Goal: Information Seeking & Learning: Learn about a topic

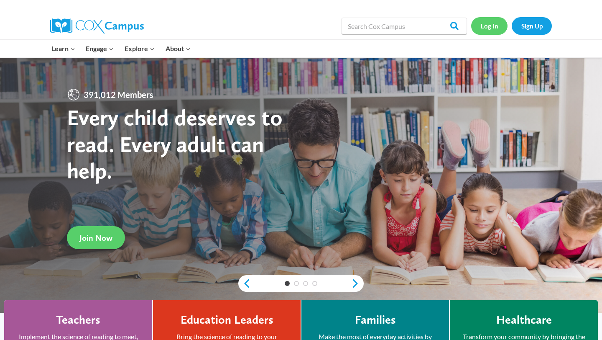
click at [482, 28] on link "Log In" at bounding box center [489, 25] width 36 height 17
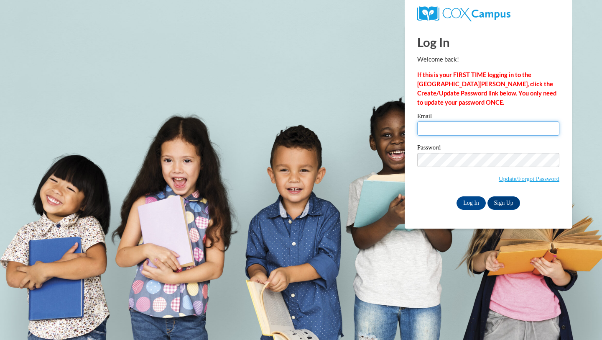
click at [479, 129] on input "Email" at bounding box center [488, 128] width 142 height 14
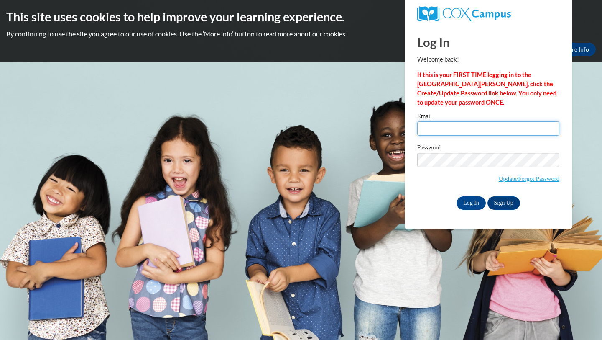
type input "edierognerud6@gmail.com"
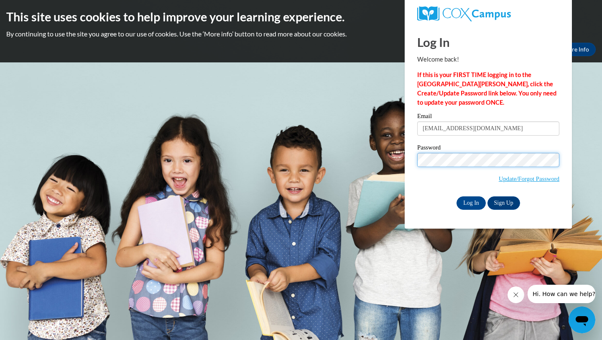
click at [457, 196] on input "Log In" at bounding box center [471, 202] width 29 height 13
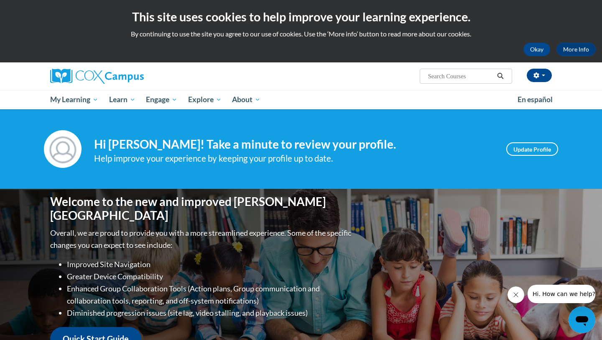
click at [471, 77] on input "Search..." at bounding box center [460, 76] width 67 height 10
type input "vocabulary Instruction"
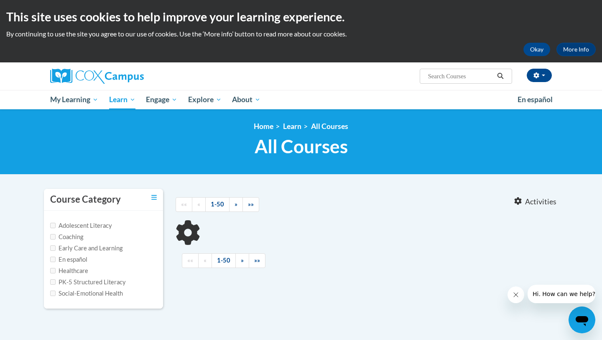
type input "vocabulary Instruction"
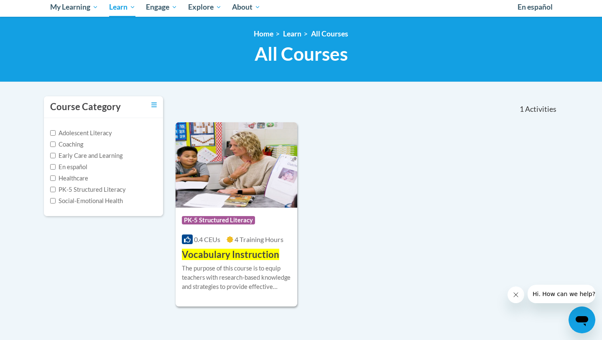
scroll to position [97, 0]
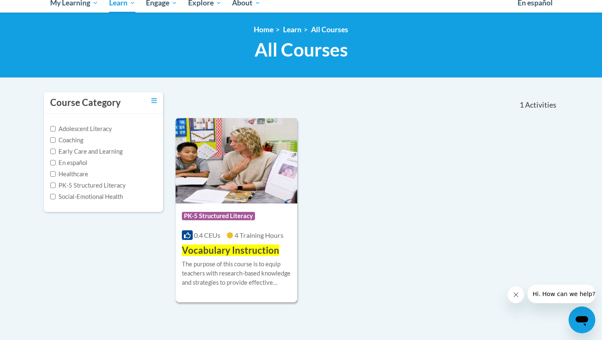
click at [228, 195] on img at bounding box center [237, 160] width 122 height 85
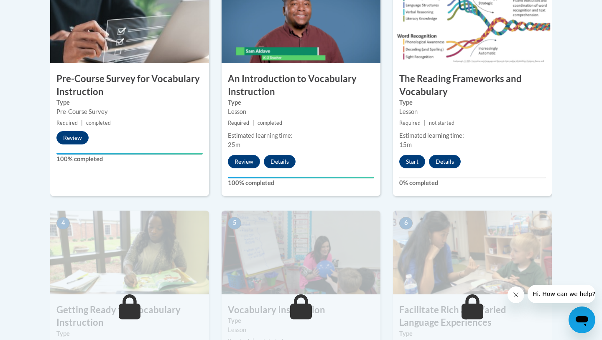
scroll to position [307, 0]
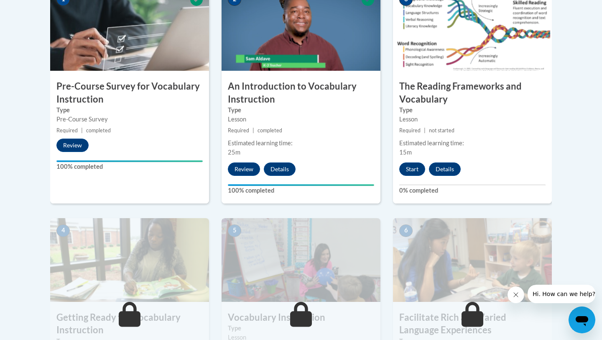
click at [443, 98] on h3 "The Reading Frameworks and Vocabulary" at bounding box center [472, 93] width 159 height 26
click at [400, 166] on button "Start" at bounding box center [412, 168] width 26 height 13
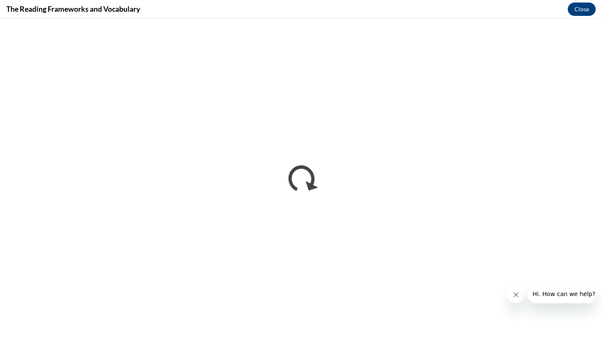
scroll to position [0, 0]
click at [515, 292] on icon "Close message from company" at bounding box center [516, 294] width 7 height 7
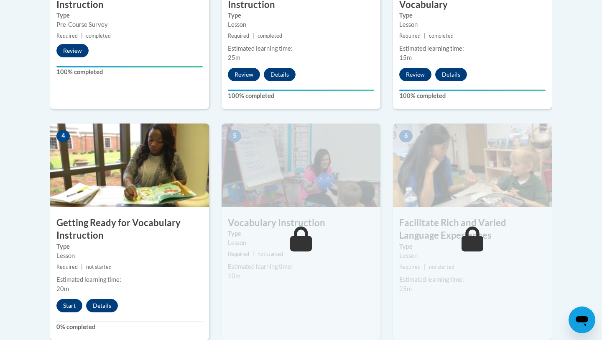
scroll to position [405, 0]
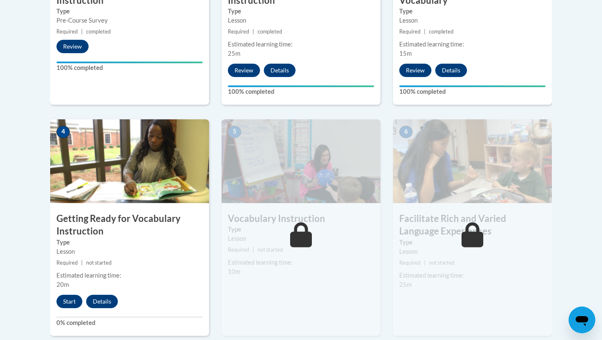
click at [119, 166] on img at bounding box center [129, 161] width 159 height 84
click at [77, 296] on button "Start" at bounding box center [69, 300] width 26 height 13
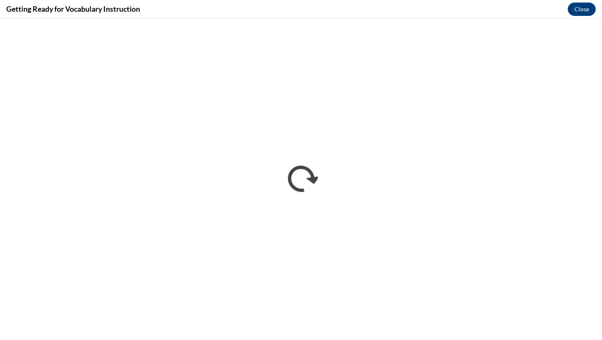
scroll to position [0, 0]
